Goal: Navigation & Orientation: Find specific page/section

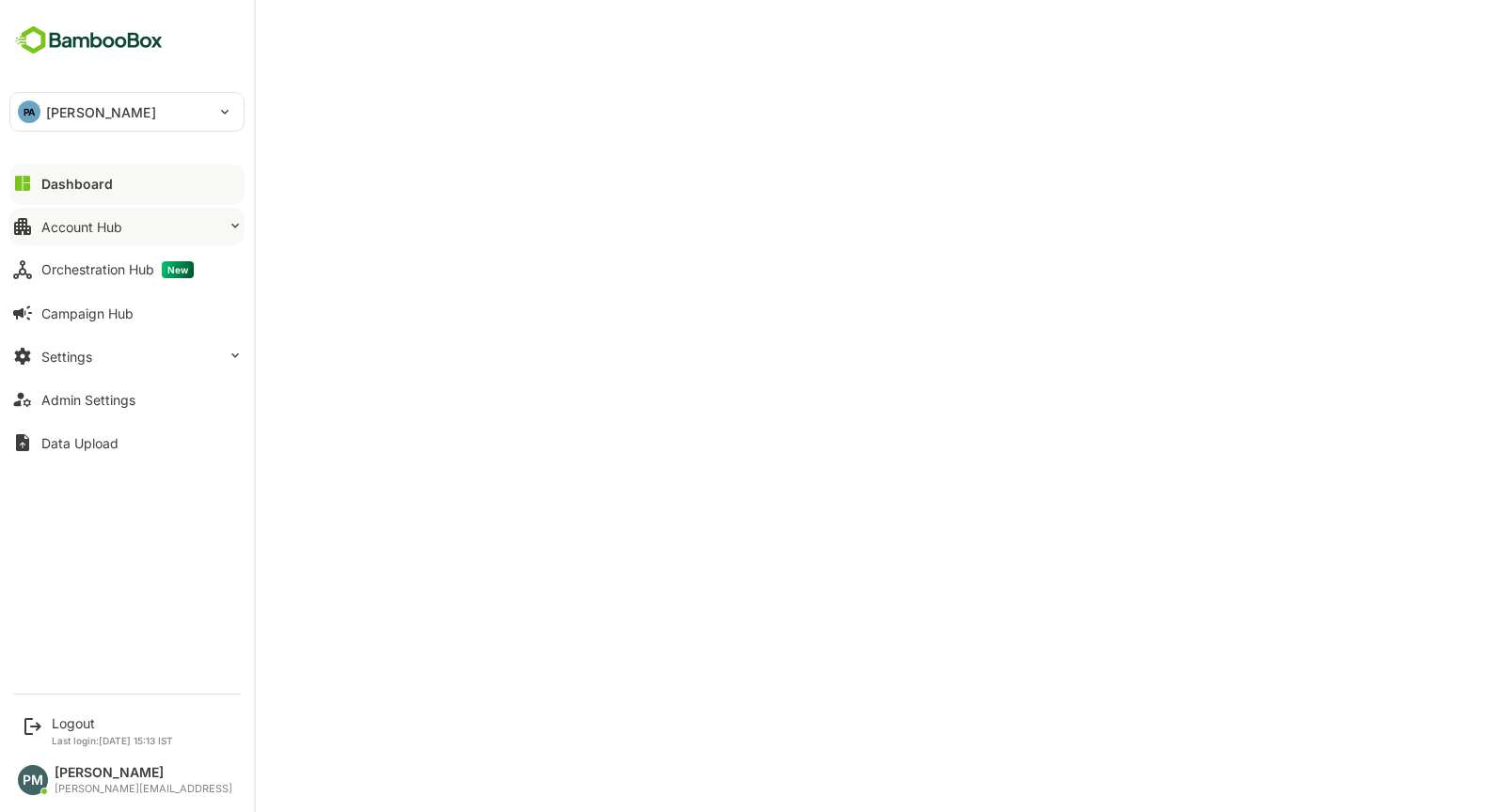
click at [123, 218] on button "Account Hub" at bounding box center [127, 227] width 235 height 37
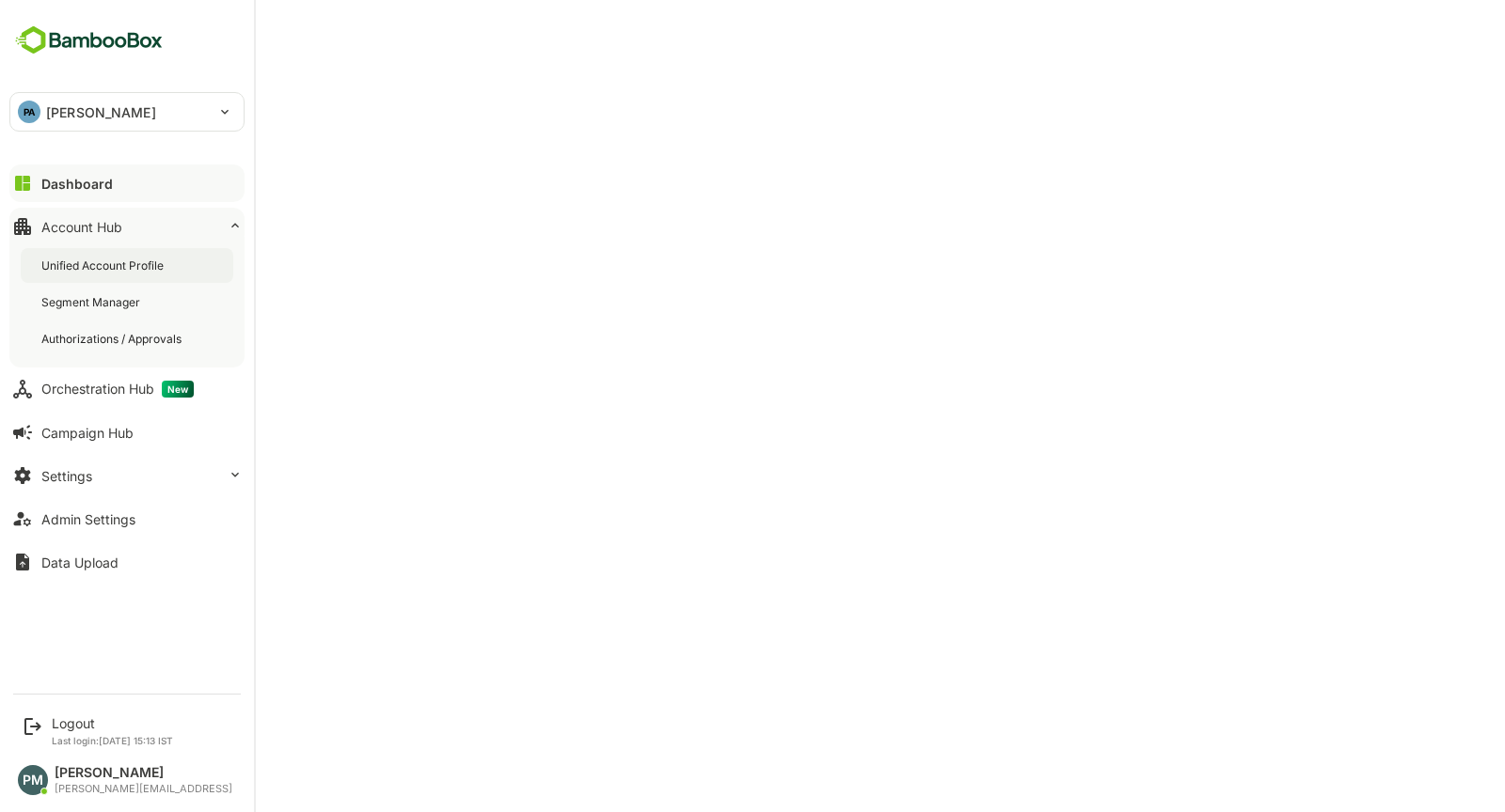
click at [171, 269] on div "Unified Account Profile" at bounding box center [126, 265] width 212 height 35
click at [92, 173] on button "Dashboard" at bounding box center [127, 184] width 235 height 37
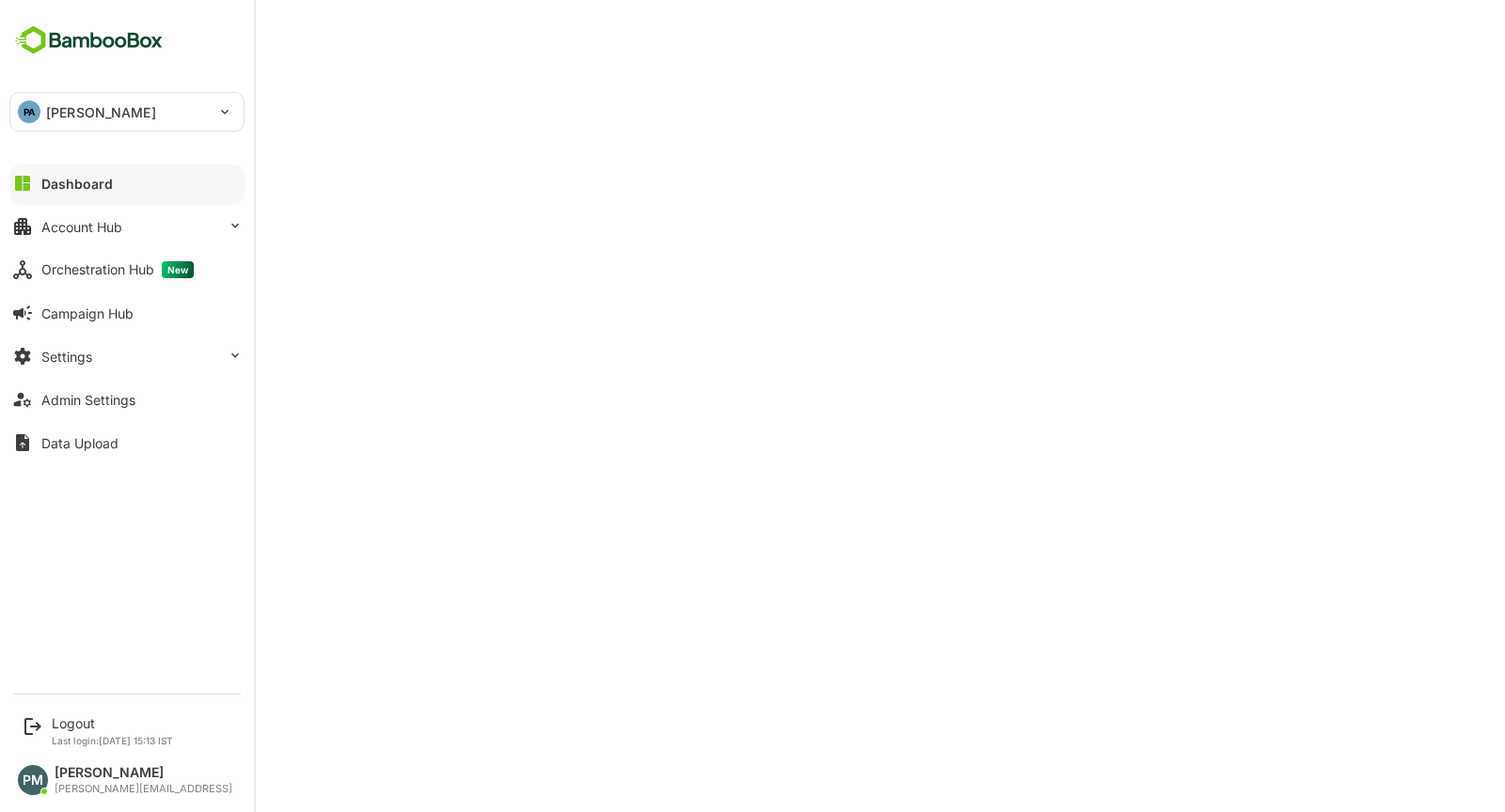
click at [88, 172] on button "Dashboard" at bounding box center [127, 184] width 235 height 37
click at [56, 222] on div "Account Hub" at bounding box center [82, 227] width 81 height 16
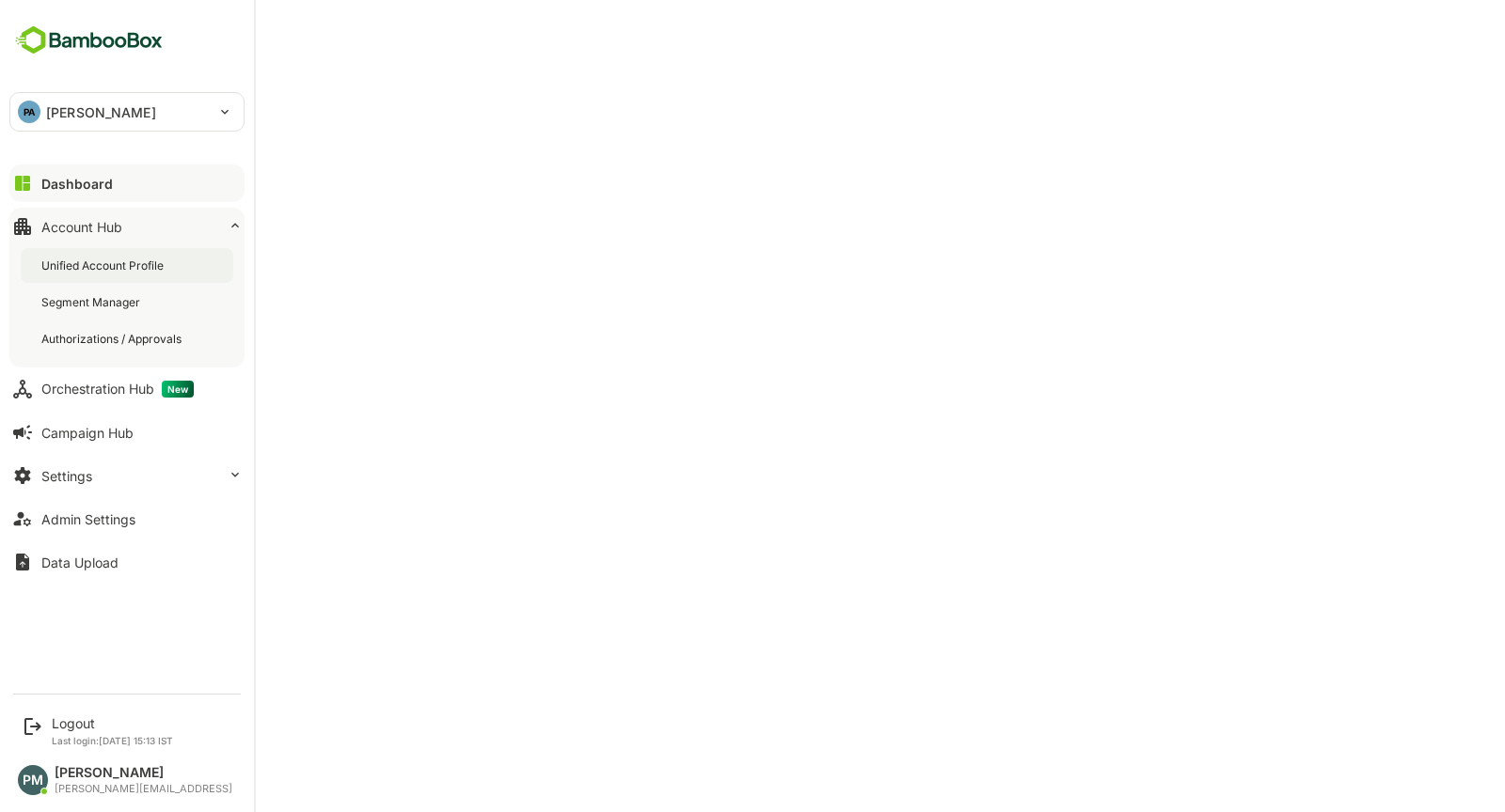
click at [111, 272] on div "Unified Account Profile" at bounding box center [126, 265] width 212 height 35
click at [141, 183] on button "Dashboard" at bounding box center [127, 184] width 235 height 37
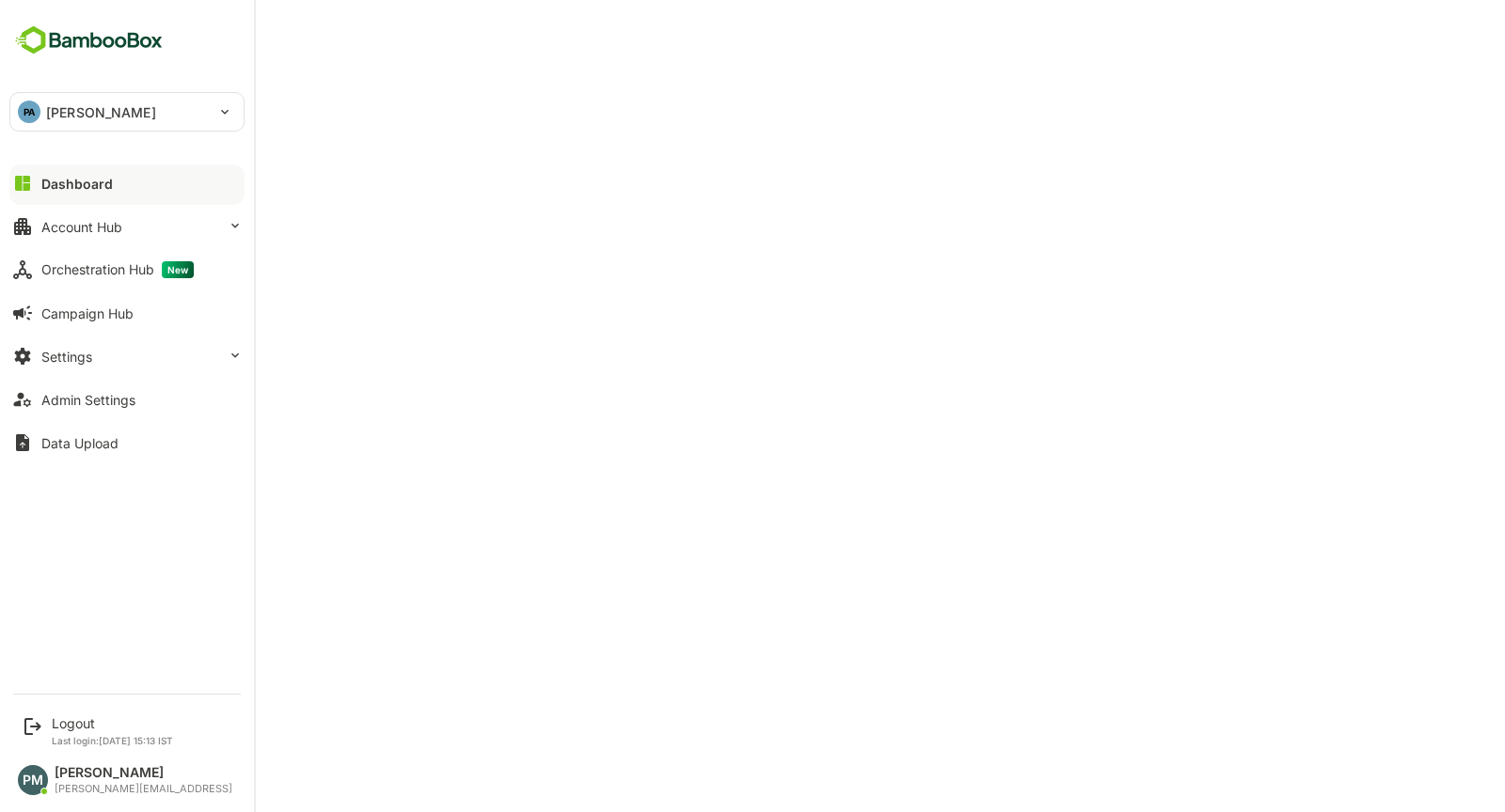
click at [141, 177] on button "Dashboard" at bounding box center [127, 184] width 235 height 37
click at [84, 176] on div "Dashboard" at bounding box center [77, 184] width 71 height 16
click at [155, 227] on button "Account Hub" at bounding box center [127, 227] width 235 height 37
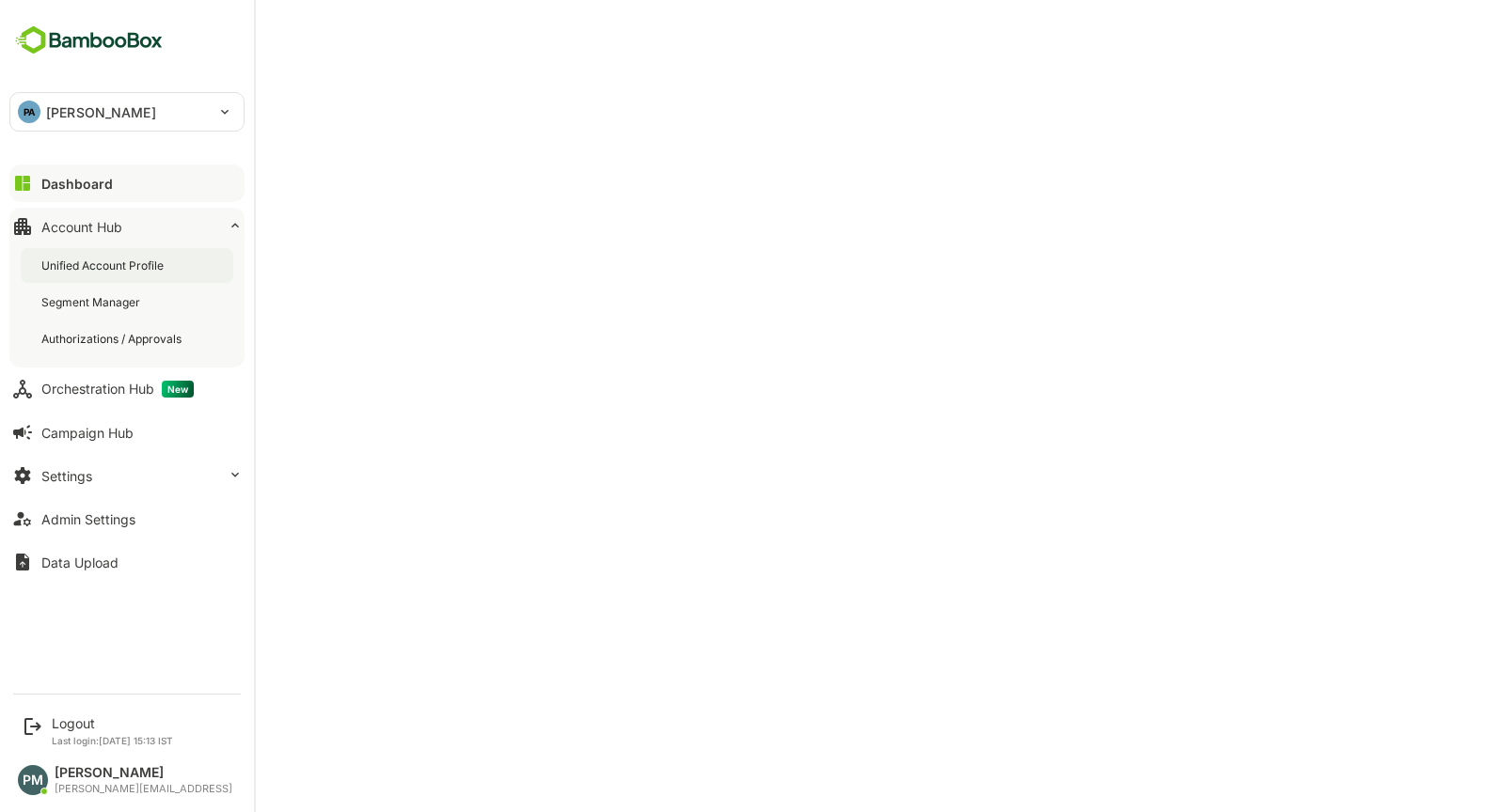
click at [147, 267] on div "Unified Account Profile" at bounding box center [105, 265] width 126 height 16
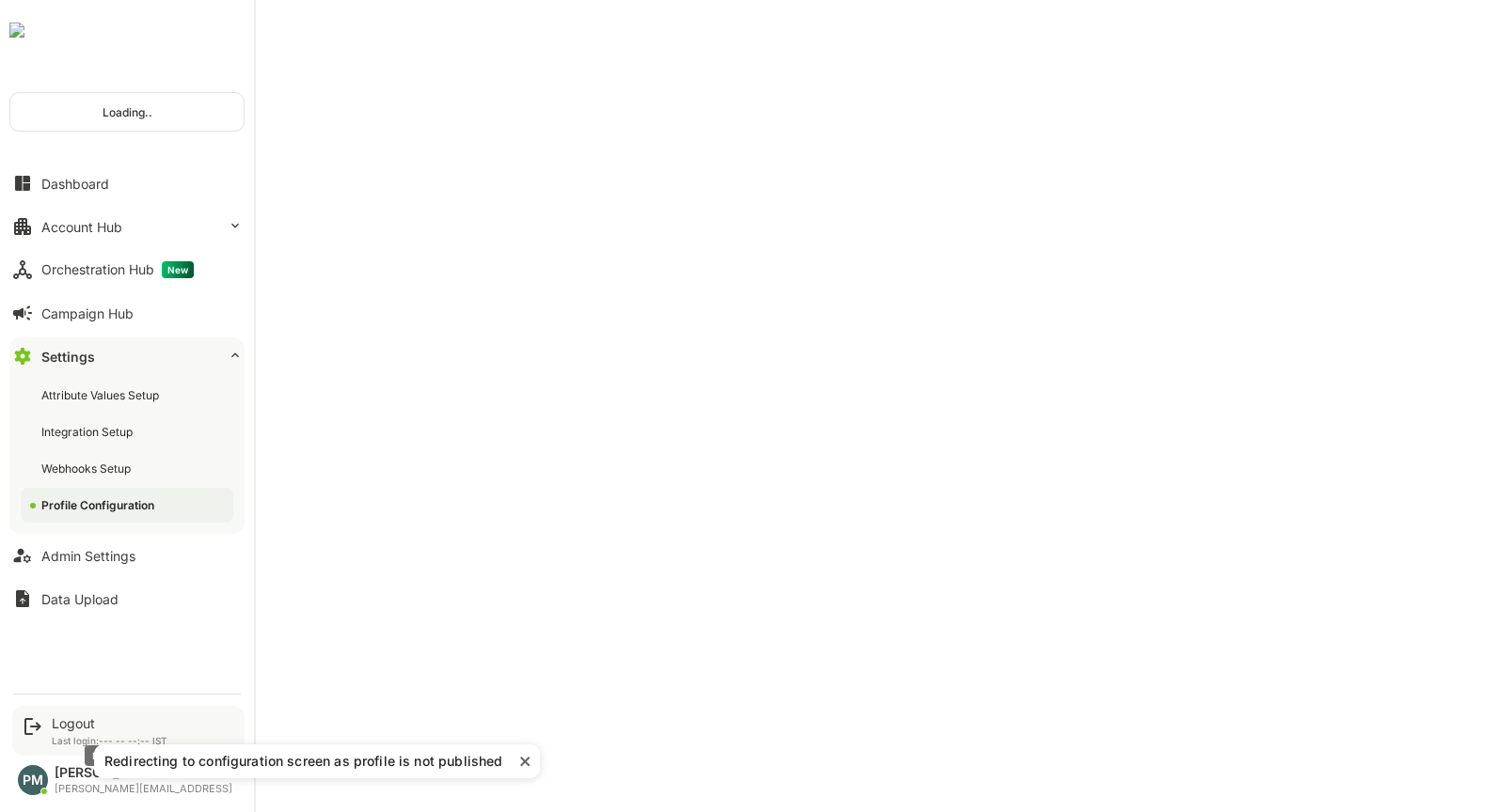
click at [80, 727] on div "Logout" at bounding box center [109, 723] width 115 height 16
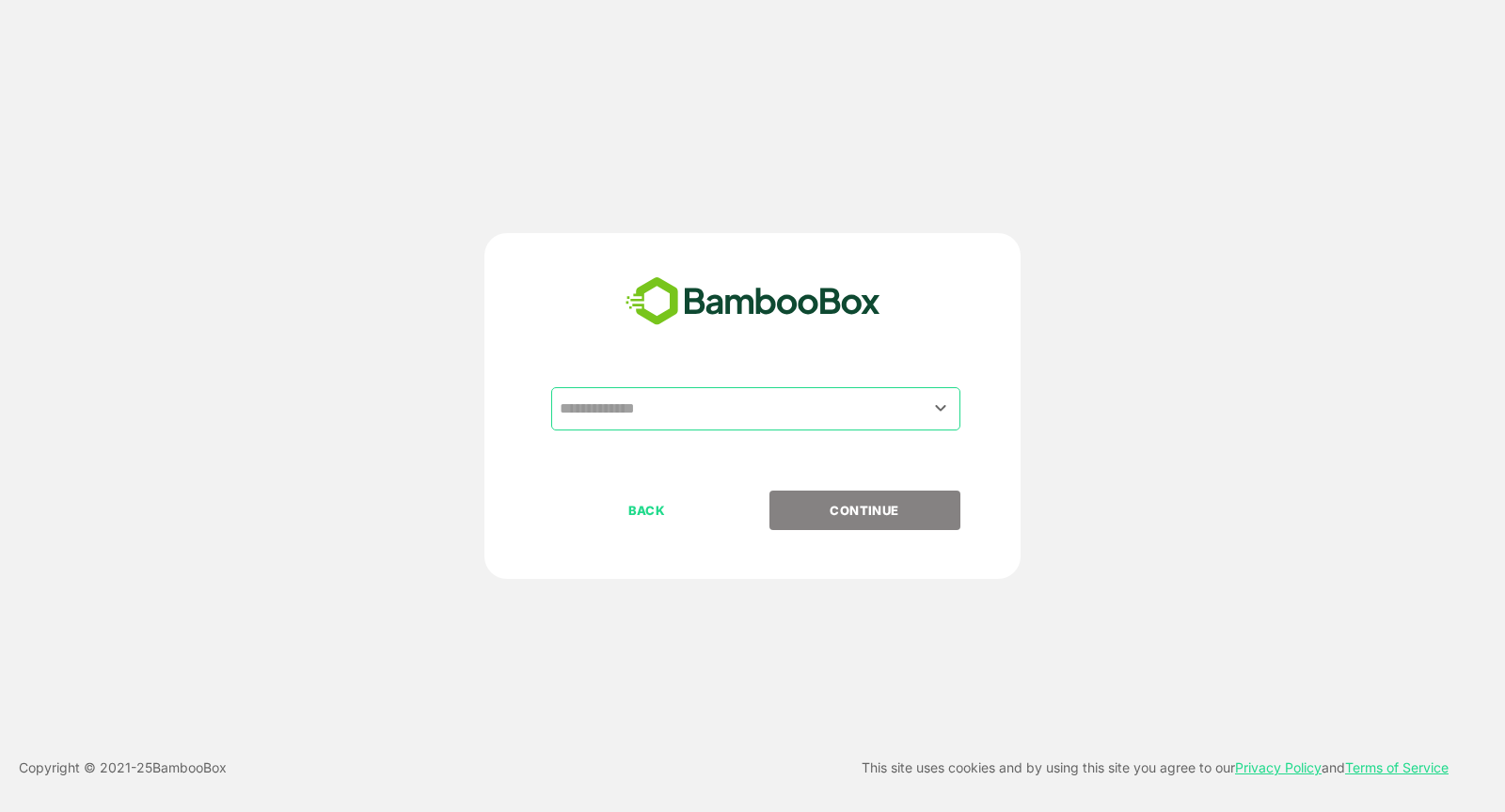
click at [735, 410] on input "text" at bounding box center [755, 408] width 402 height 36
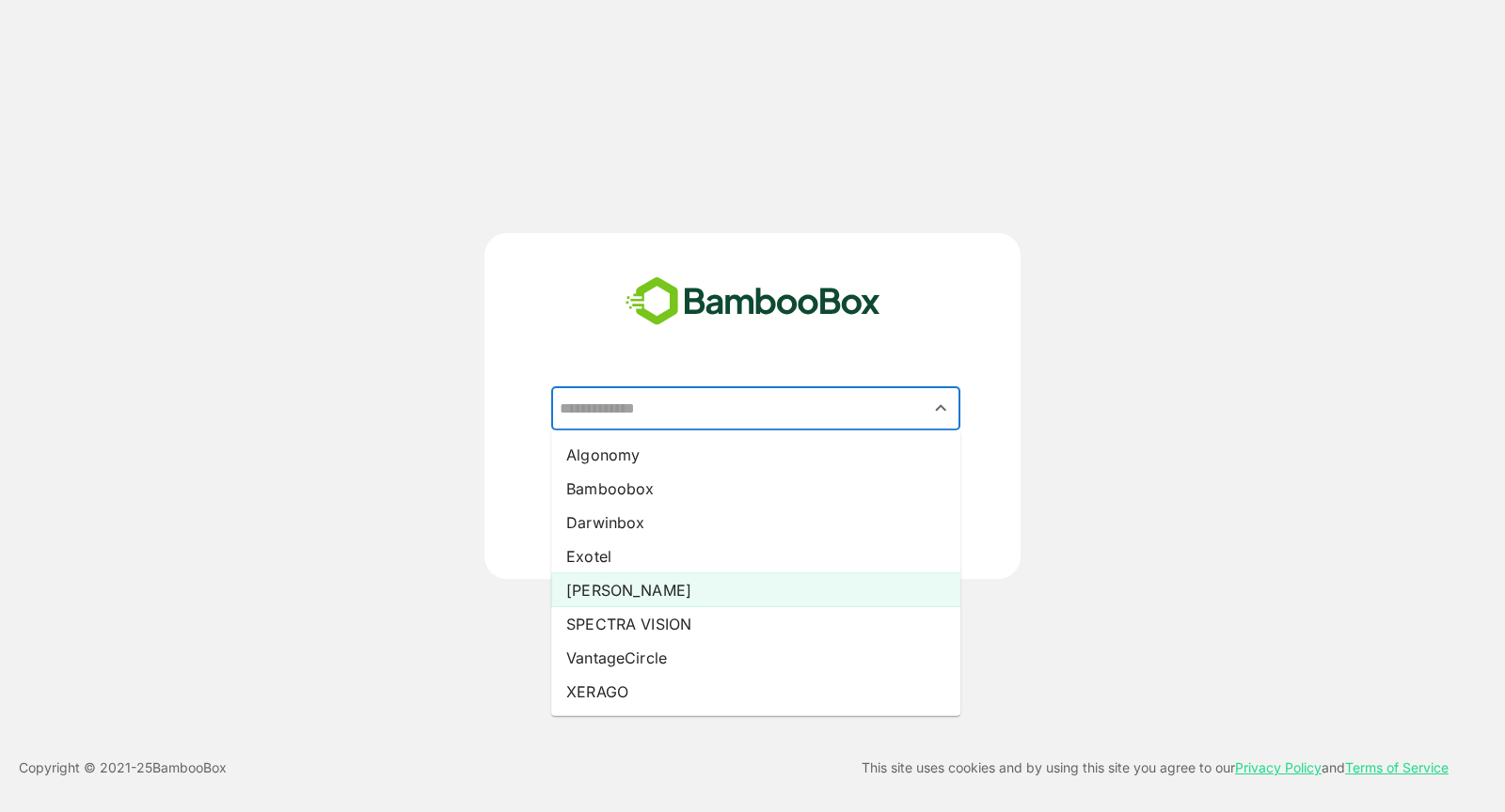
click at [669, 589] on li "[PERSON_NAME]" at bounding box center [755, 590] width 409 height 34
type input "*****"
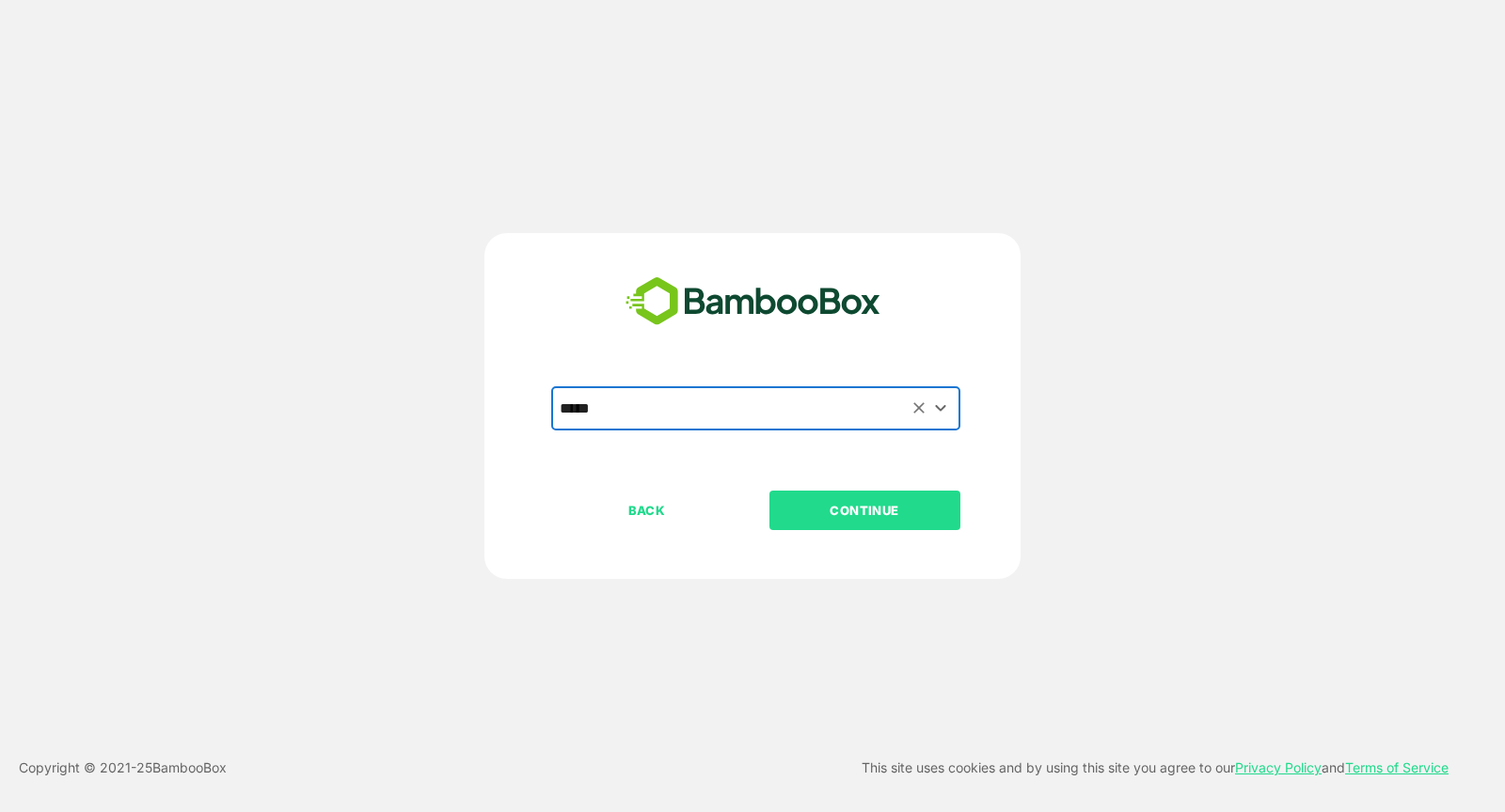
click at [852, 501] on p "CONTINUE" at bounding box center [864, 510] width 188 height 21
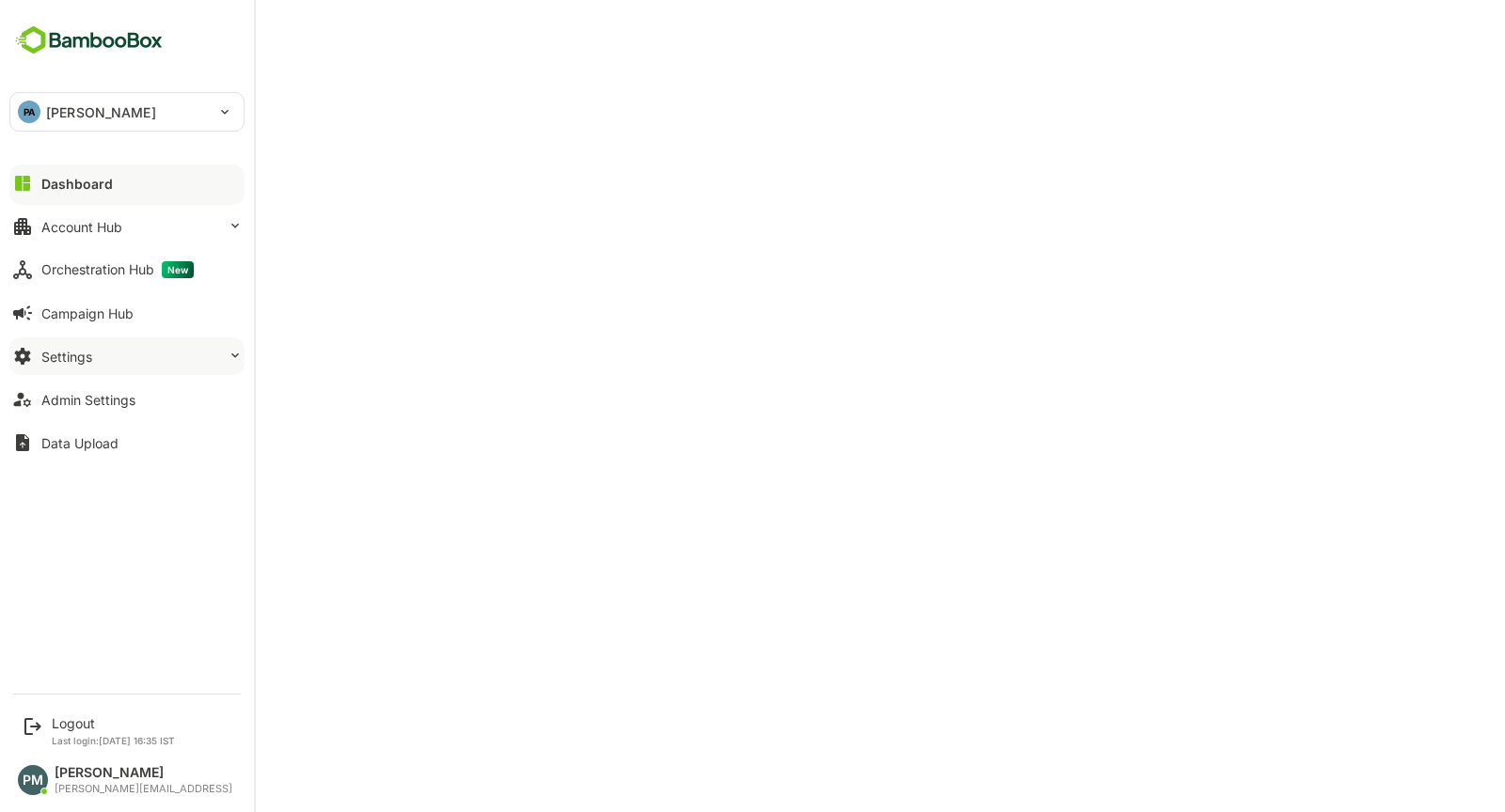
click at [102, 353] on button "Settings" at bounding box center [127, 356] width 235 height 37
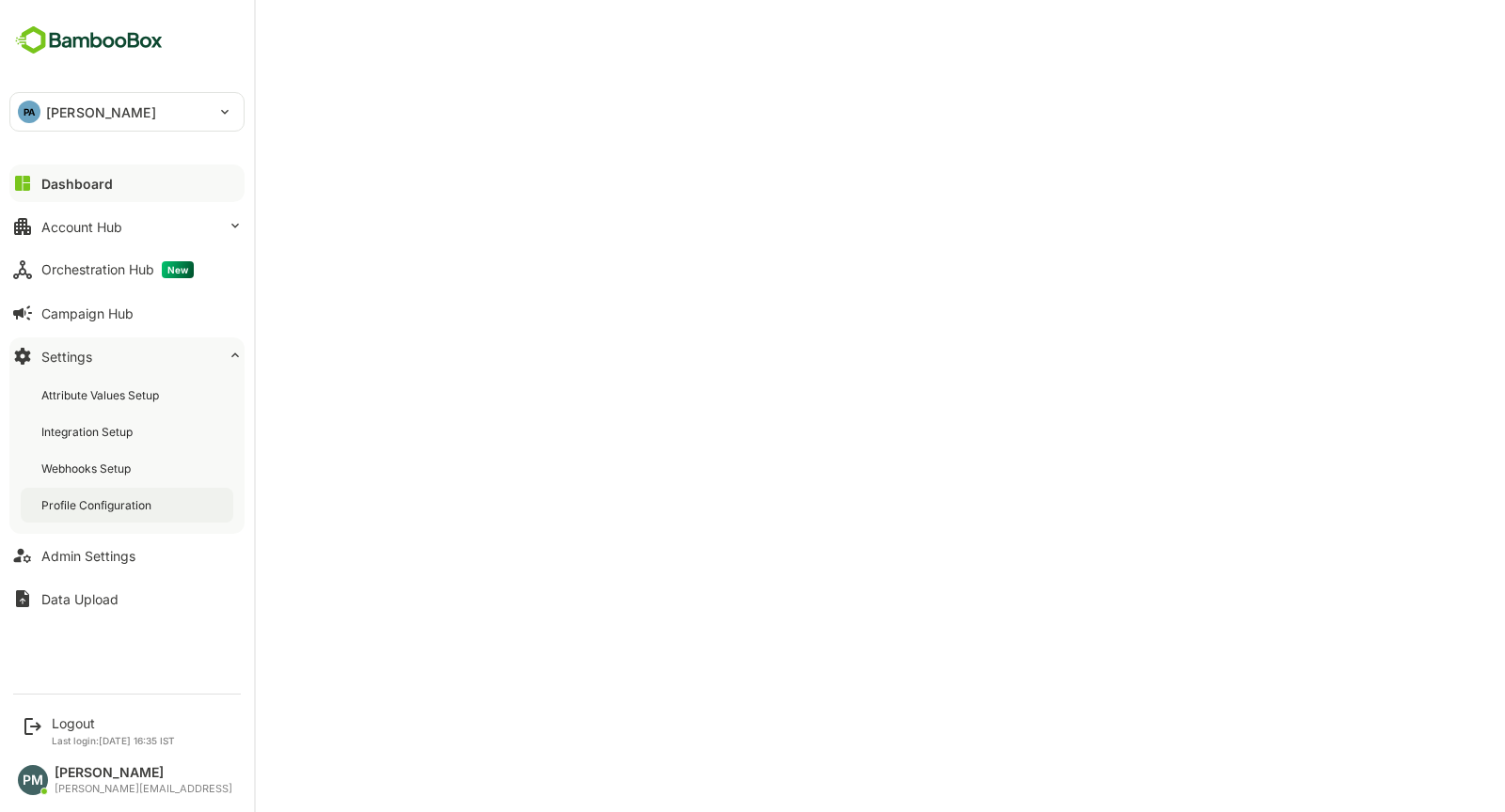
click at [140, 515] on div "Profile Configuration" at bounding box center [126, 505] width 212 height 35
click at [111, 178] on button "Dashboard" at bounding box center [127, 184] width 235 height 37
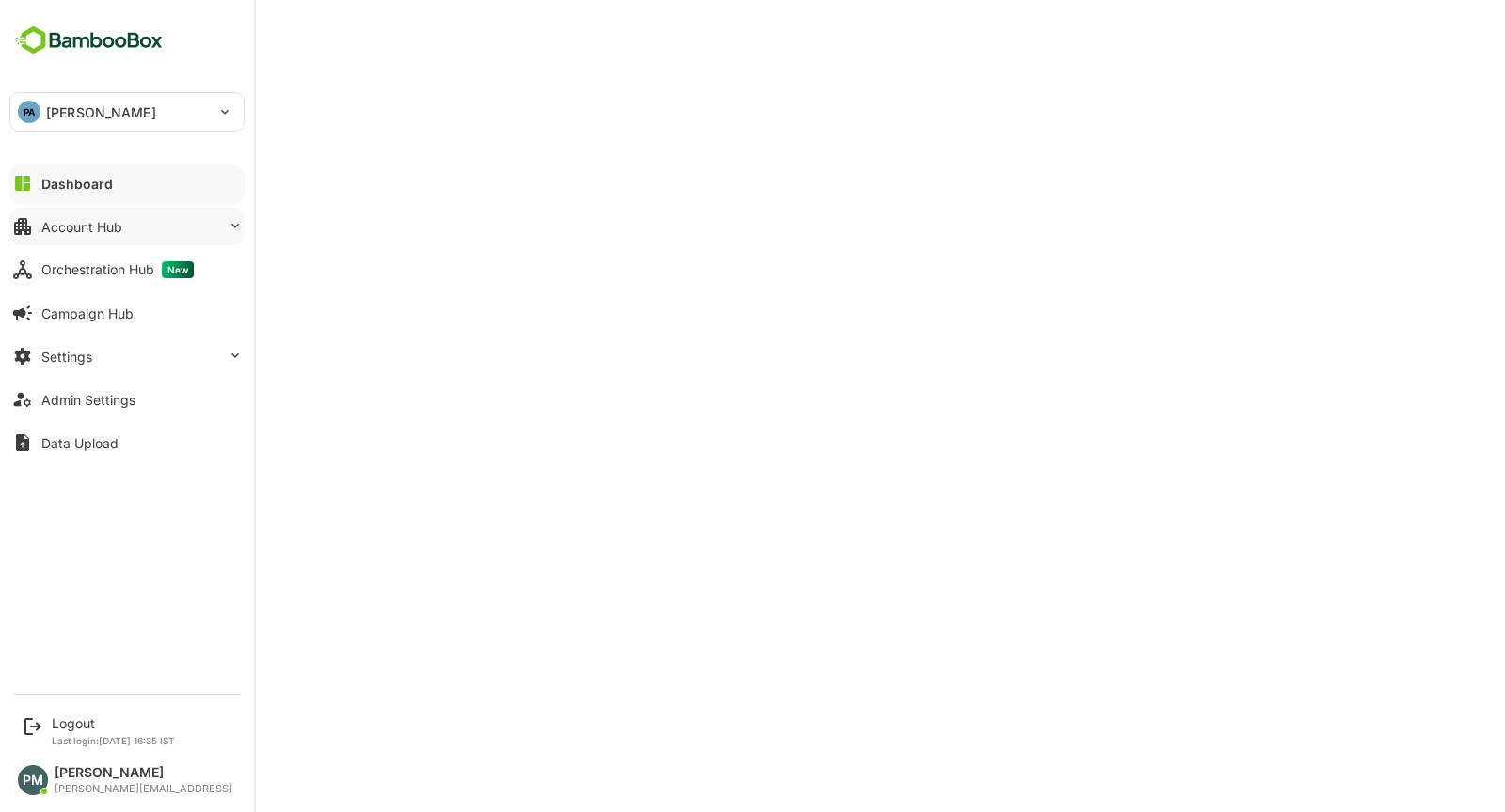
click at [158, 221] on button "Account Hub" at bounding box center [127, 227] width 235 height 37
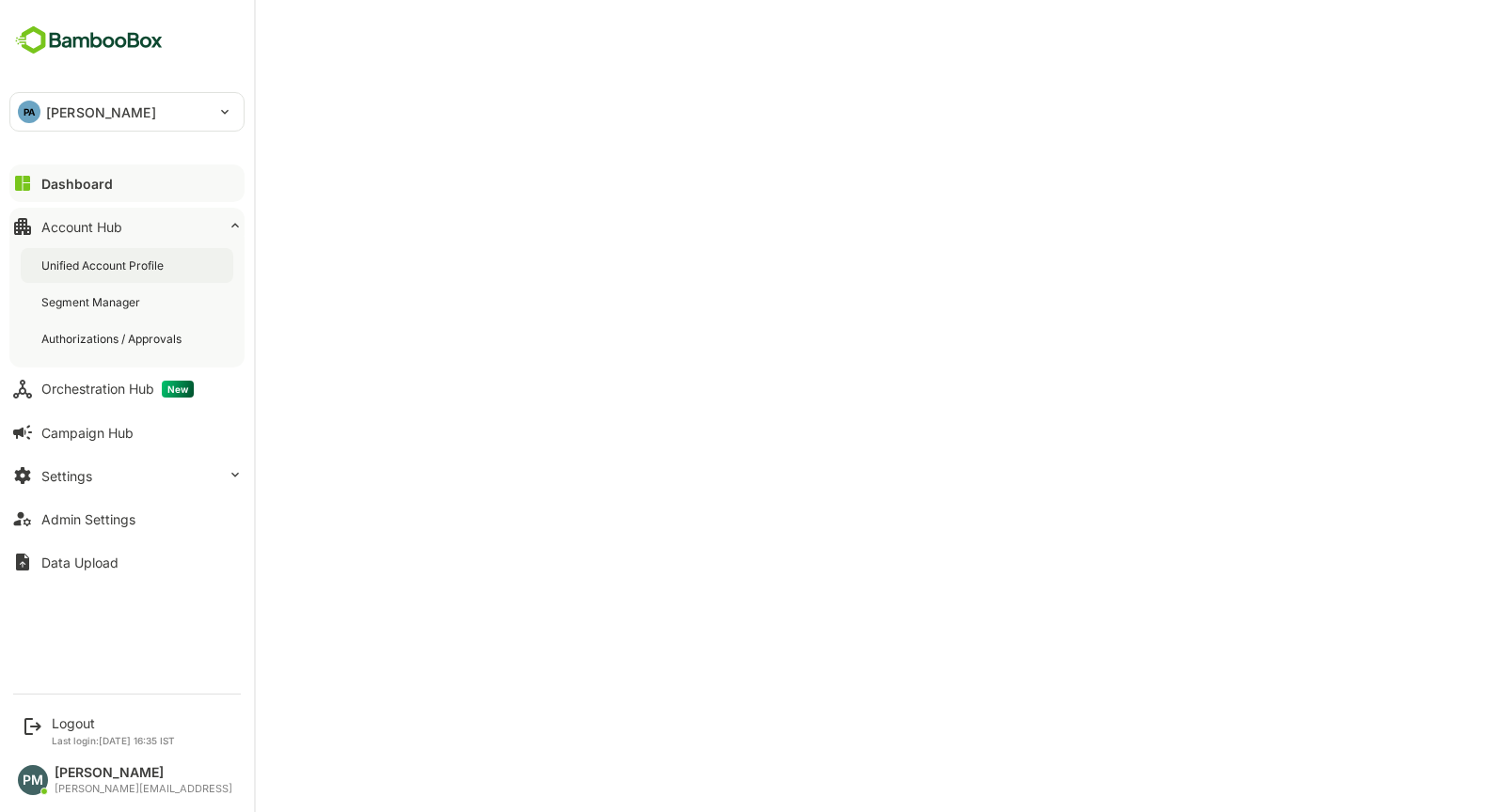
click at [191, 271] on div "Unified Account Profile" at bounding box center [126, 265] width 212 height 35
click at [24, 172] on icon at bounding box center [22, 183] width 23 height 23
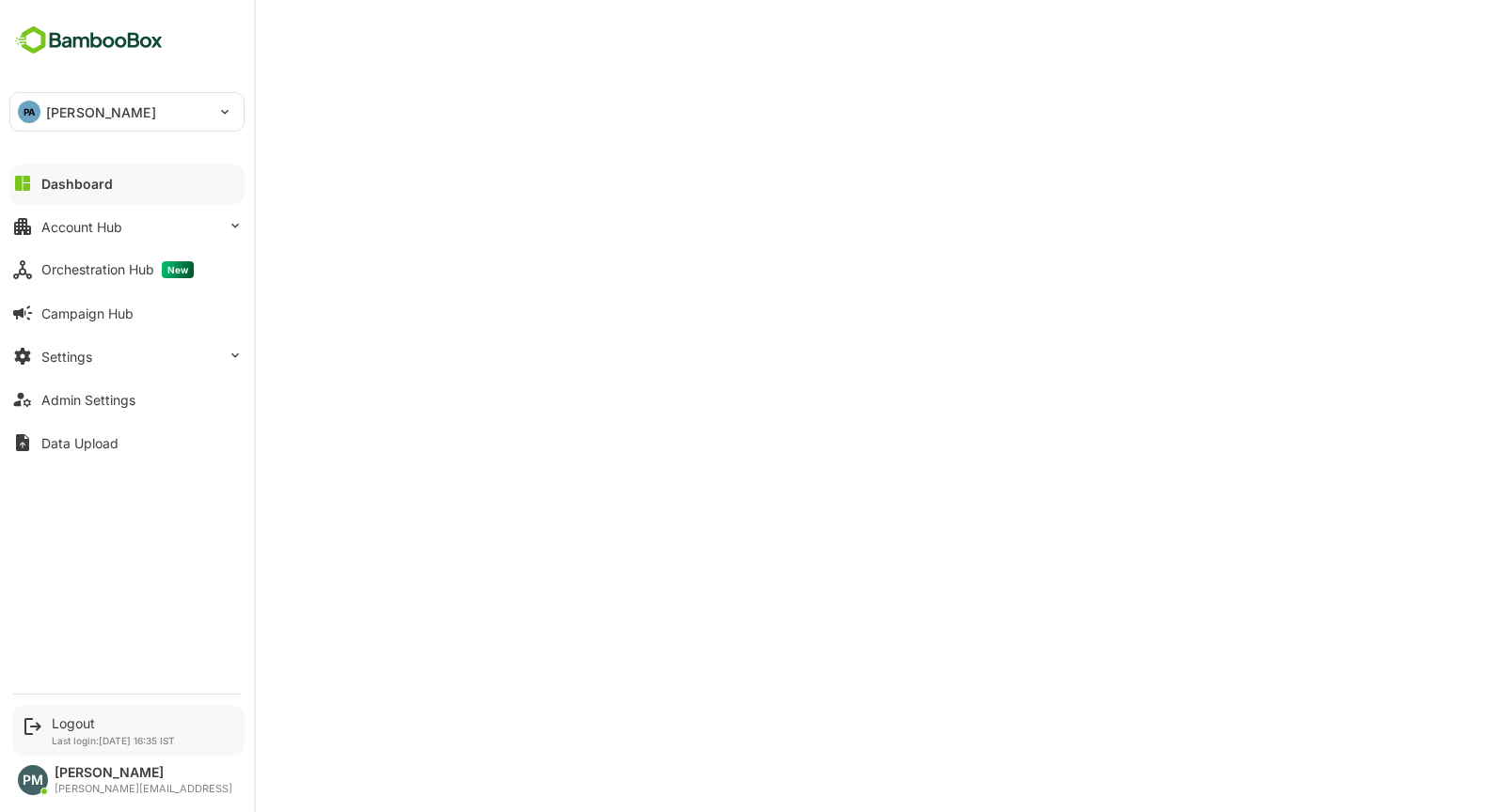
click at [82, 732] on div "Logout Last login: [DATE] 16:35 IST" at bounding box center [113, 730] width 123 height 31
click at [74, 721] on div "Logout" at bounding box center [113, 723] width 123 height 16
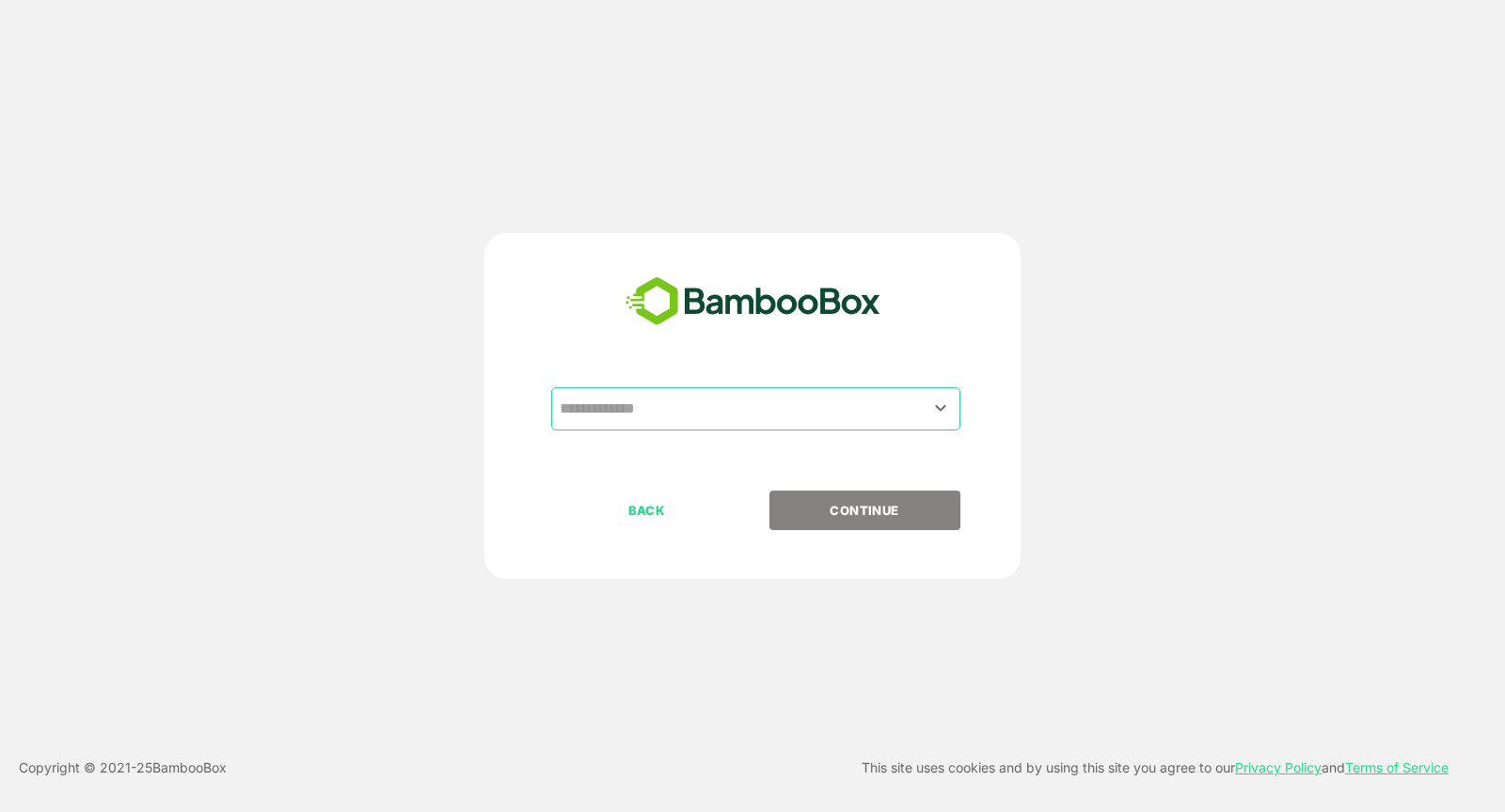
click at [635, 416] on input "text" at bounding box center [755, 408] width 402 height 36
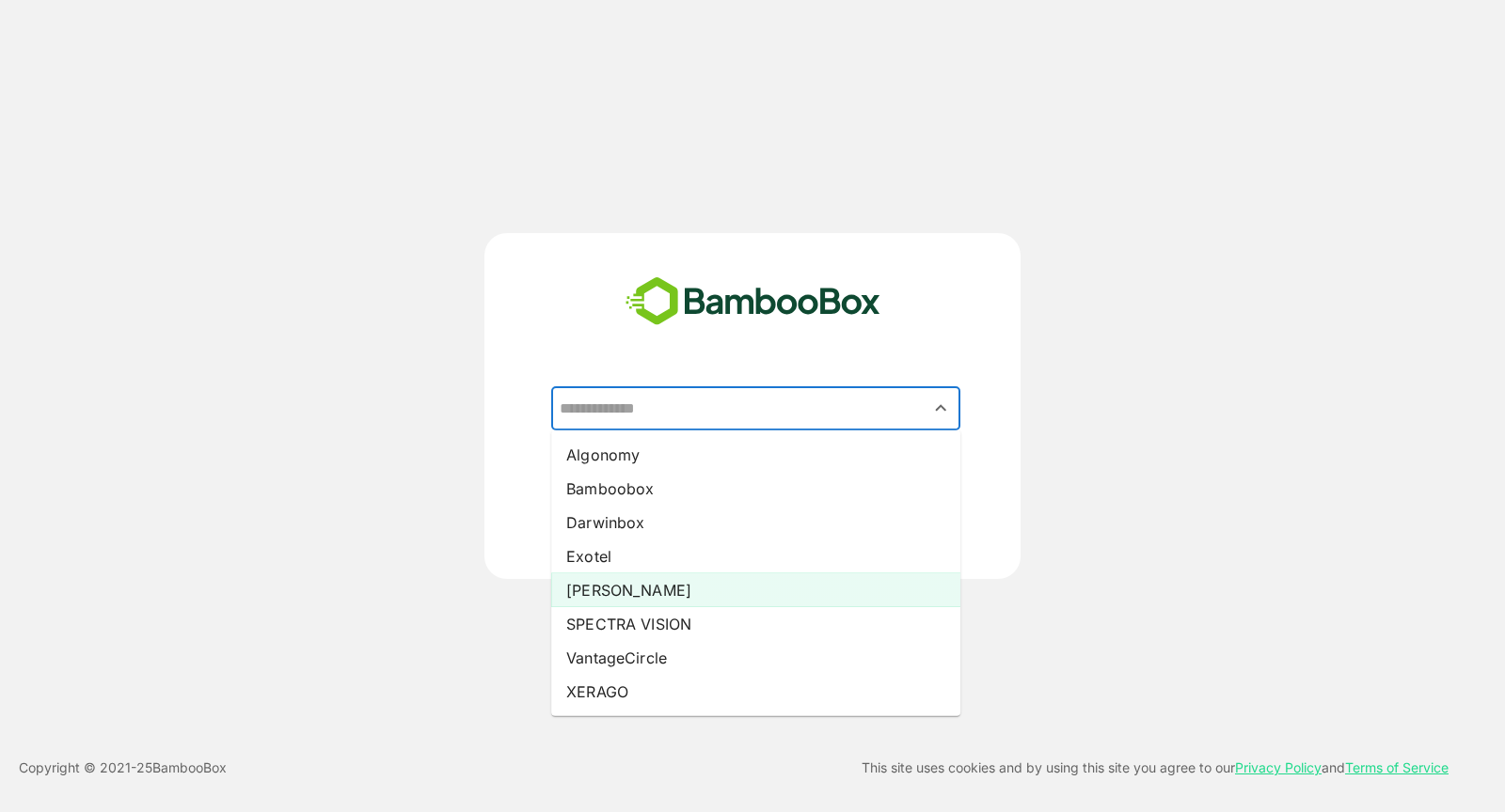
click at [636, 603] on li "[PERSON_NAME]" at bounding box center [755, 590] width 409 height 34
type input "*****"
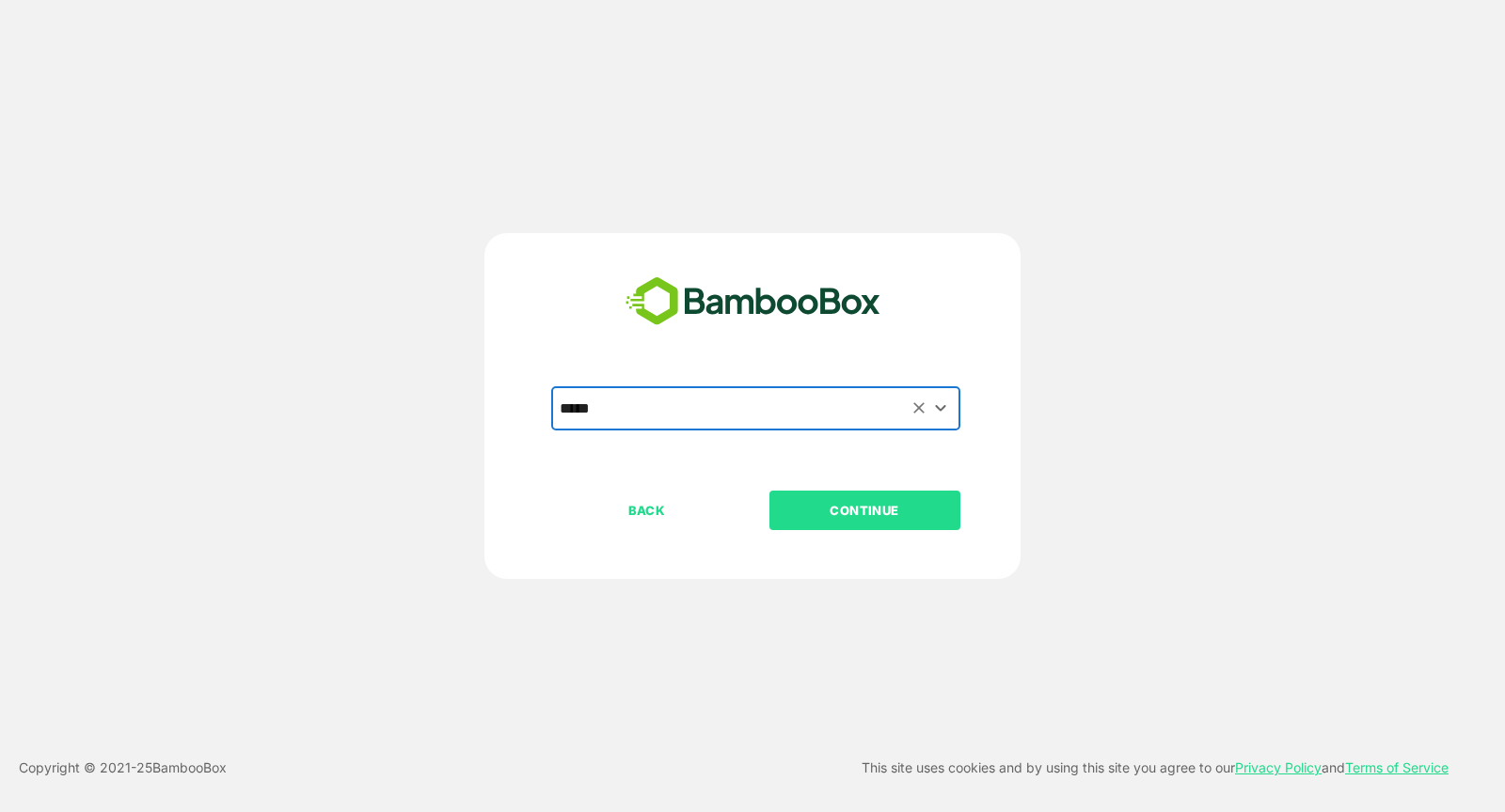
click at [828, 513] on p "CONTINUE" at bounding box center [864, 510] width 188 height 21
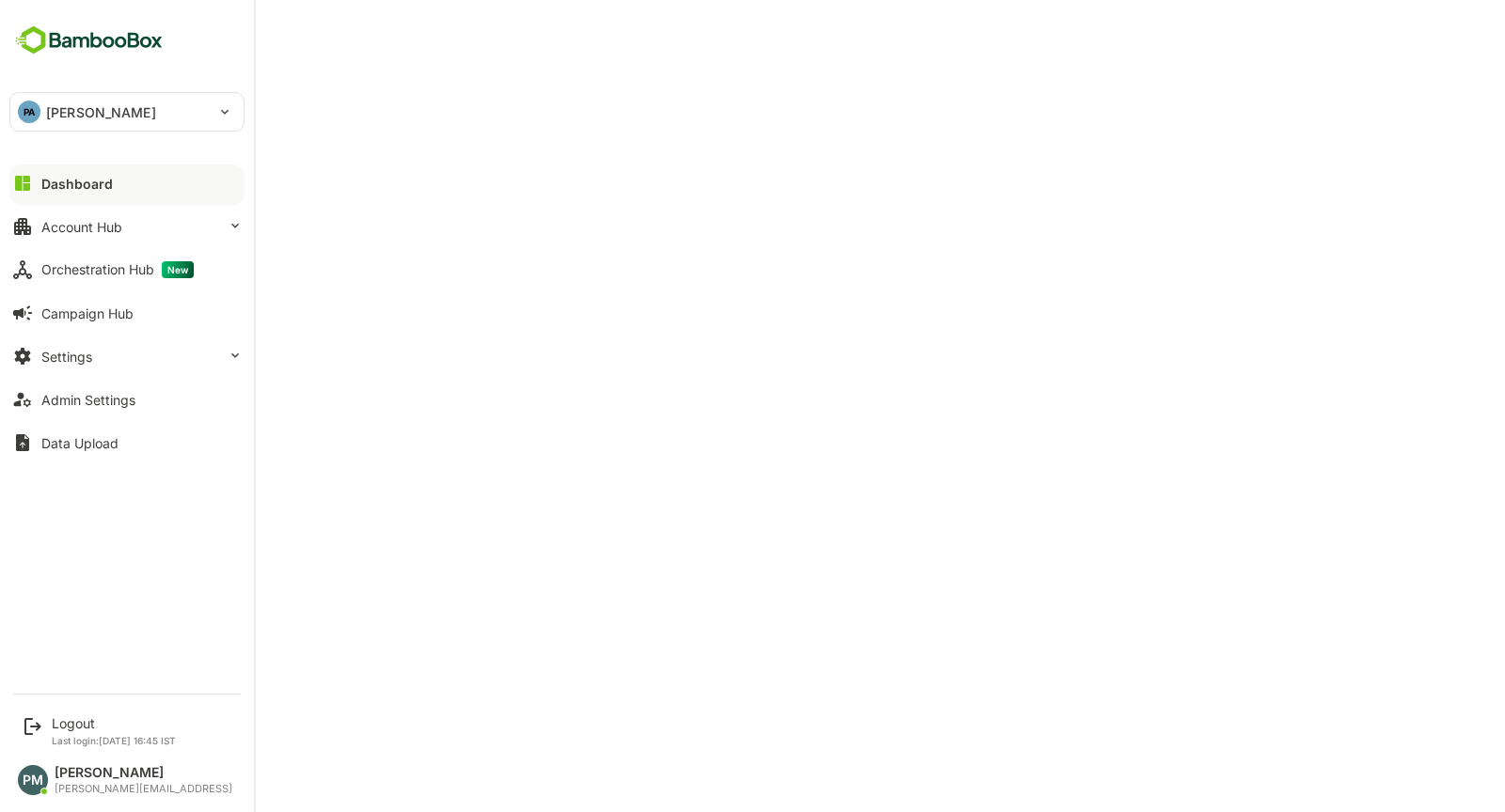
click at [88, 183] on div "Dashboard" at bounding box center [77, 184] width 71 height 16
click at [29, 163] on div "Dashboard Account Hub Orchestration Hub New Campaign Hub Settings Admin Setting…" at bounding box center [126, 313] width 254 height 303
click at [80, 189] on div "Dashboard" at bounding box center [77, 184] width 71 height 16
